Goal: Find specific page/section: Find specific page/section

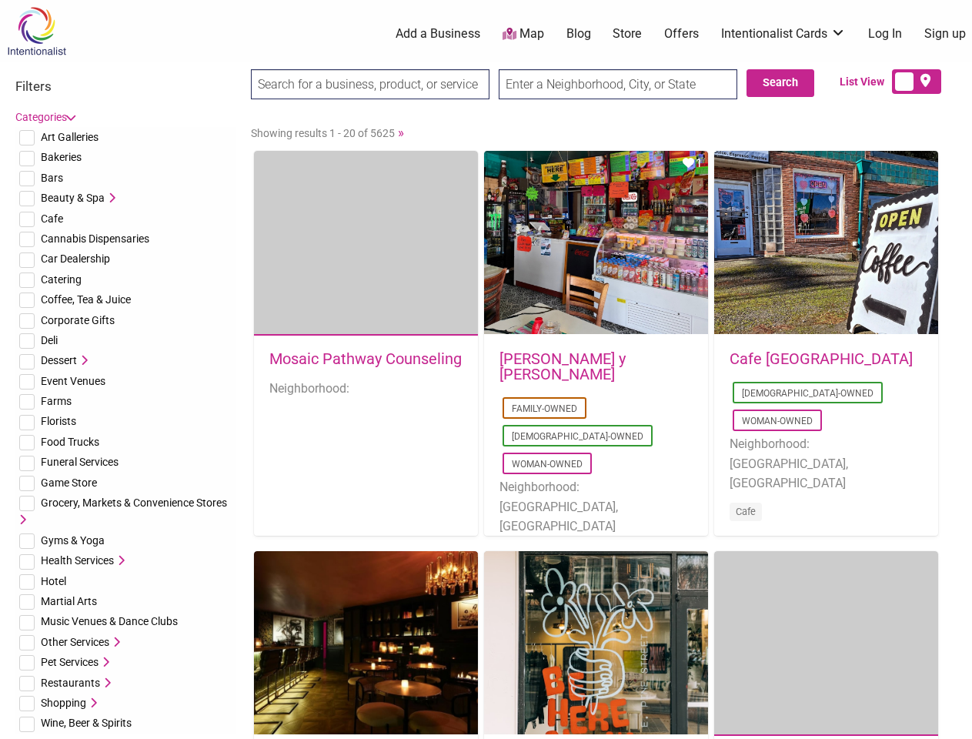
click at [486, 369] on div "[PERSON_NAME] y [PERSON_NAME] Family-Owned [DEMOGRAPHIC_DATA]-Owned Woman-Owned…" at bounding box center [596, 468] width 224 height 264
click at [69, 137] on span "Art Galleries" at bounding box center [70, 137] width 58 height 12
click at [61, 157] on span "Bakeries" at bounding box center [61, 157] width 41 height 12
click at [52, 178] on span "Bars" at bounding box center [52, 178] width 22 height 12
click at [72, 198] on span "Beauty & Spa" at bounding box center [73, 198] width 64 height 12
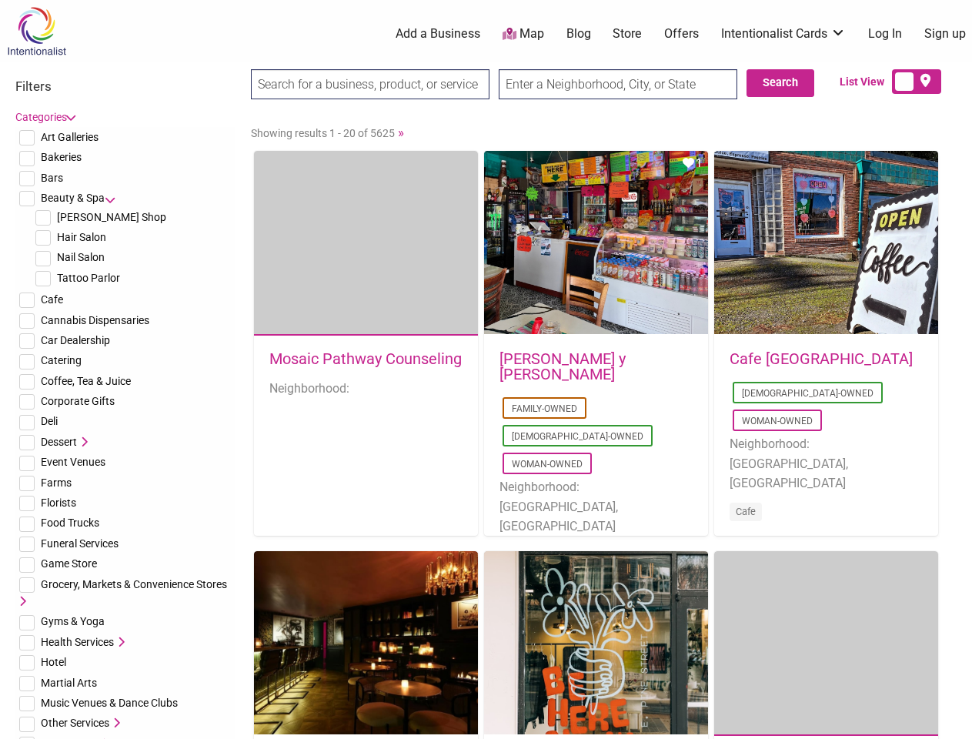
click at [110, 198] on icon at bounding box center [110, 197] width 11 height 11
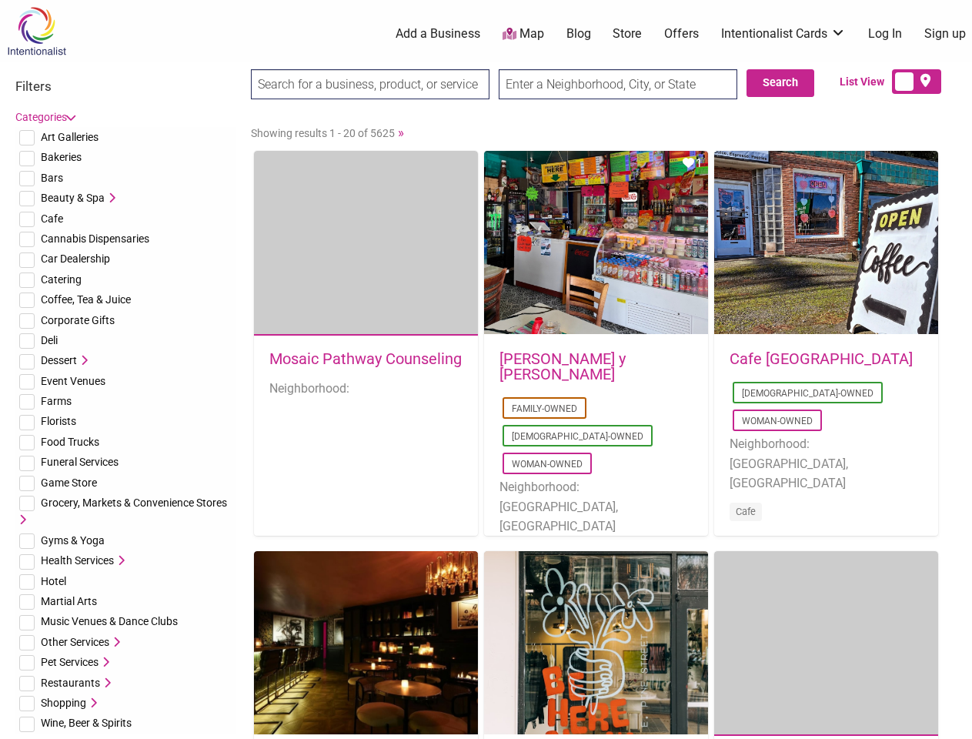
click at [52, 219] on span "Cafe" at bounding box center [52, 218] width 22 height 12
click at [95, 239] on span "Cannabis Dispensaries" at bounding box center [95, 238] width 109 height 12
click at [75, 259] on span "Car Dealership" at bounding box center [75, 258] width 69 height 12
click at [61, 279] on span "Catering" at bounding box center [61, 279] width 41 height 12
